Goal: Information Seeking & Learning: Learn about a topic

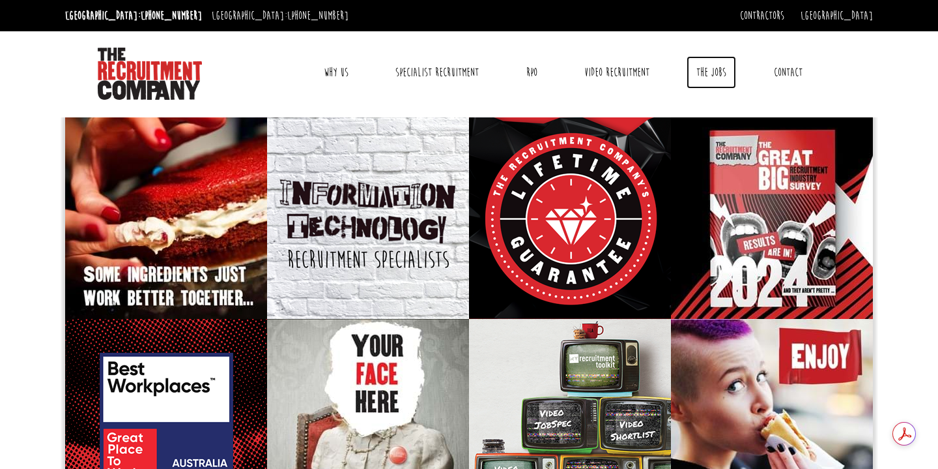
click at [709, 72] on link "The Jobs" at bounding box center [712, 72] width 50 height 33
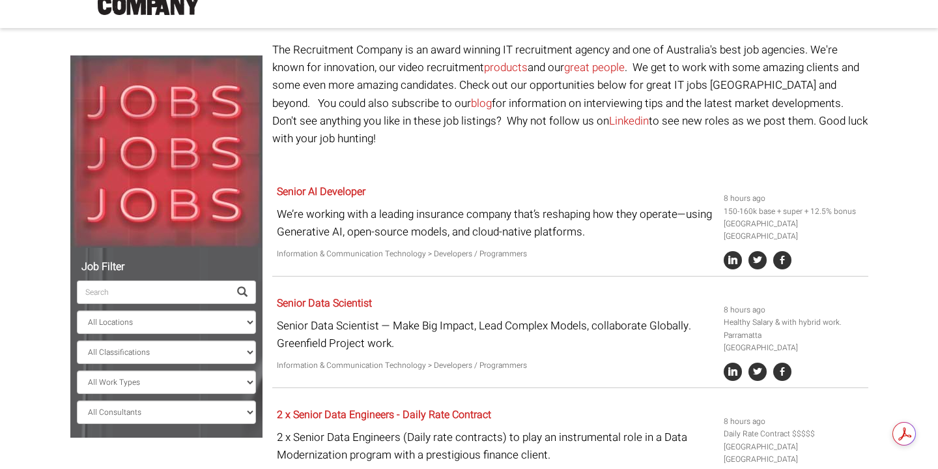
scroll to position [88, 0]
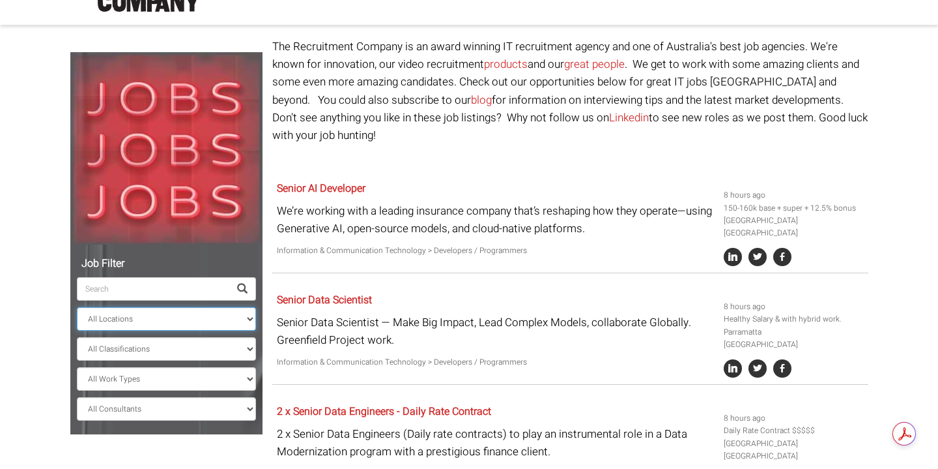
click at [179, 320] on select "All Locations [GEOGRAPHIC_DATA] [GEOGRAPHIC_DATA] [GEOGRAPHIC_DATA] [GEOGRAPHIC…" at bounding box center [166, 318] width 179 height 23
select select "Sydney CBD"
click at [77, 307] on select "All Locations [GEOGRAPHIC_DATA] [GEOGRAPHIC_DATA] [GEOGRAPHIC_DATA] [GEOGRAPHIC…" at bounding box center [166, 318] width 179 height 23
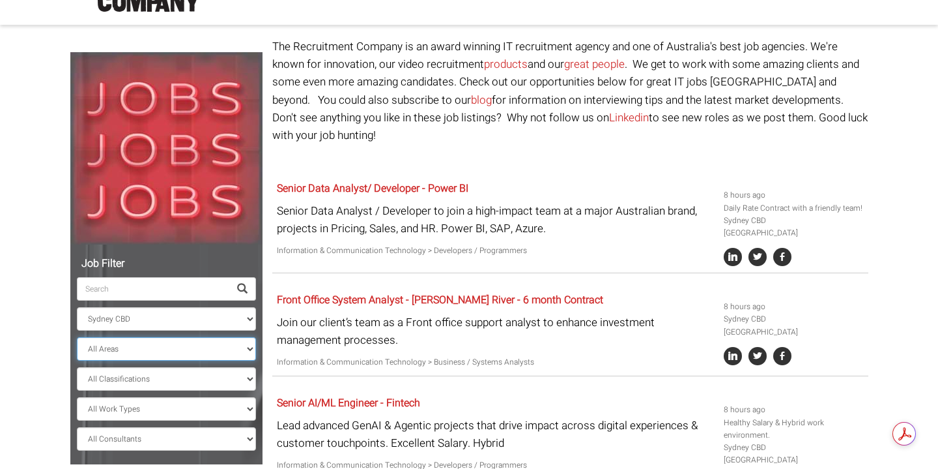
click at [182, 353] on select "All Areas New South Wales" at bounding box center [166, 348] width 179 height 23
select select "New South Wales"
click at [77, 337] on select "All Areas New South Wales" at bounding box center [166, 348] width 179 height 23
click at [171, 373] on select "All Classifications Banking & Financial Services Information & Communication Te…" at bounding box center [166, 378] width 179 height 23
click at [143, 413] on select "All Work Types Full Time Part Time Casual Contract / Temp" at bounding box center [166, 408] width 179 height 23
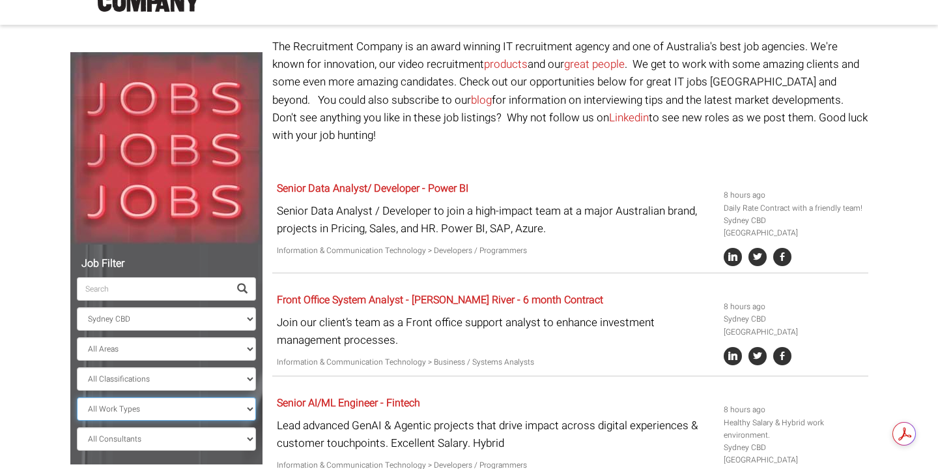
select select "Full Time"
click at [77, 397] on select "All Work Types Full Time Part Time Casual Contract / Temp" at bounding box center [166, 408] width 179 height 23
select select "? string:New South Wales ?"
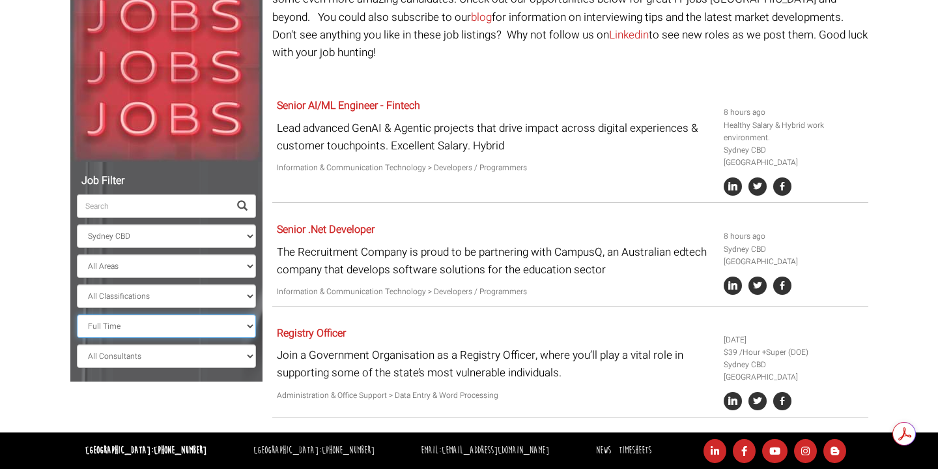
scroll to position [175, 0]
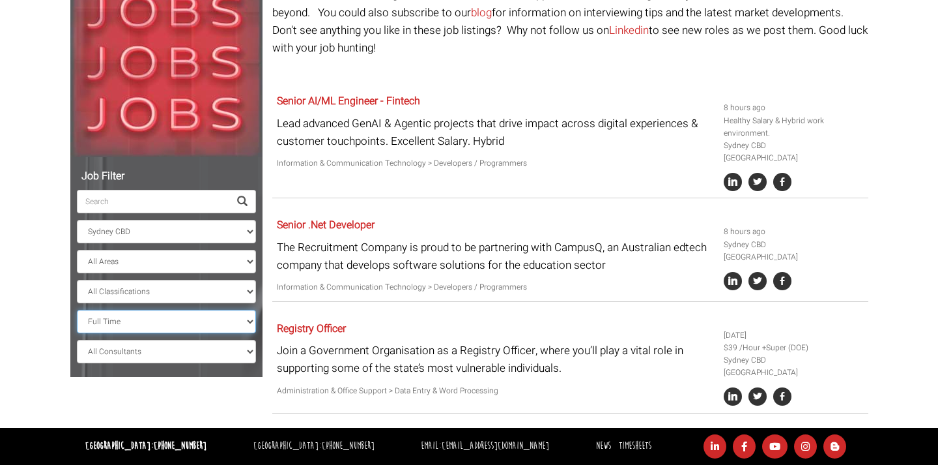
scroll to position [88, 0]
